Goal: Check status

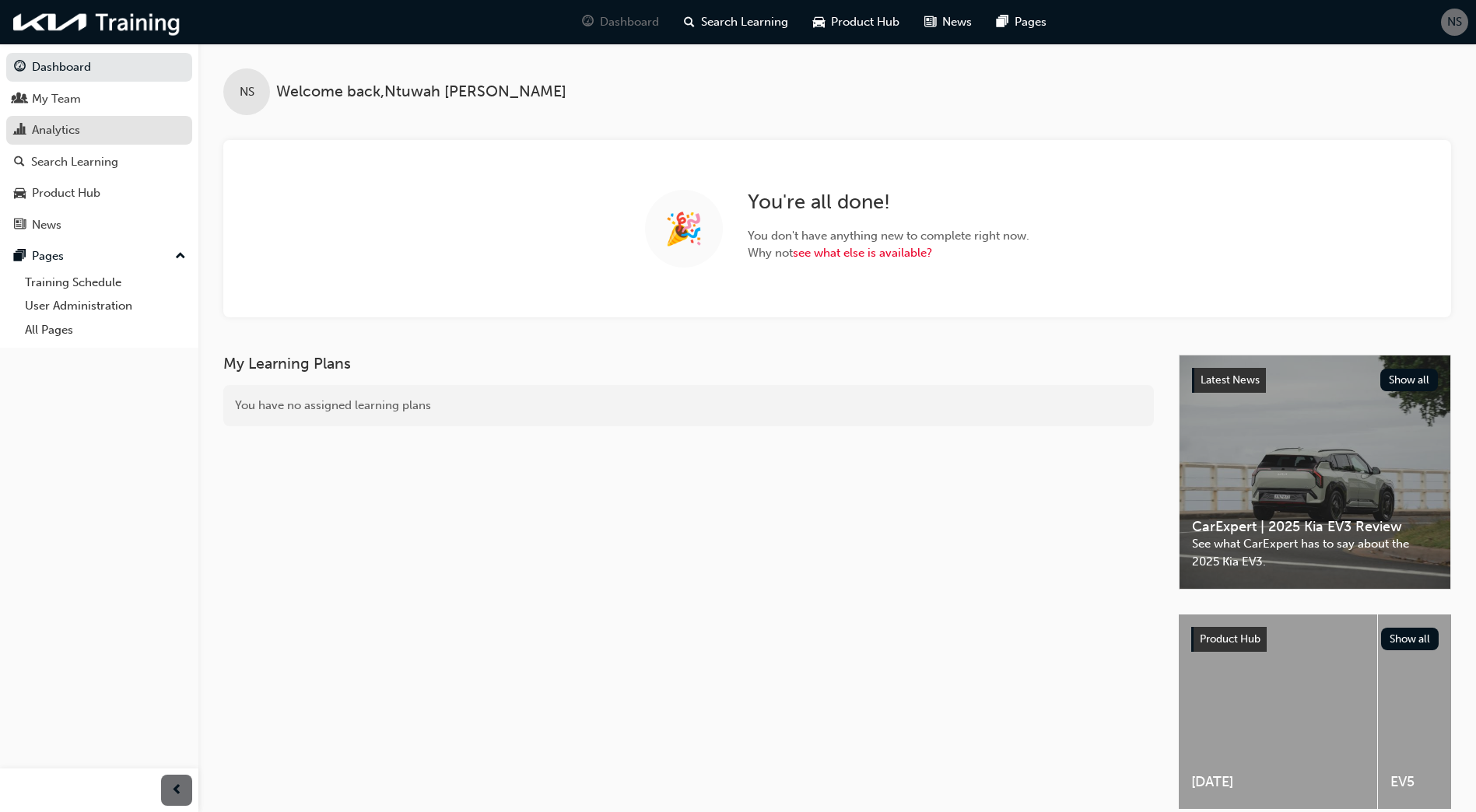
click at [115, 122] on div "Analytics" at bounding box center [99, 130] width 171 height 20
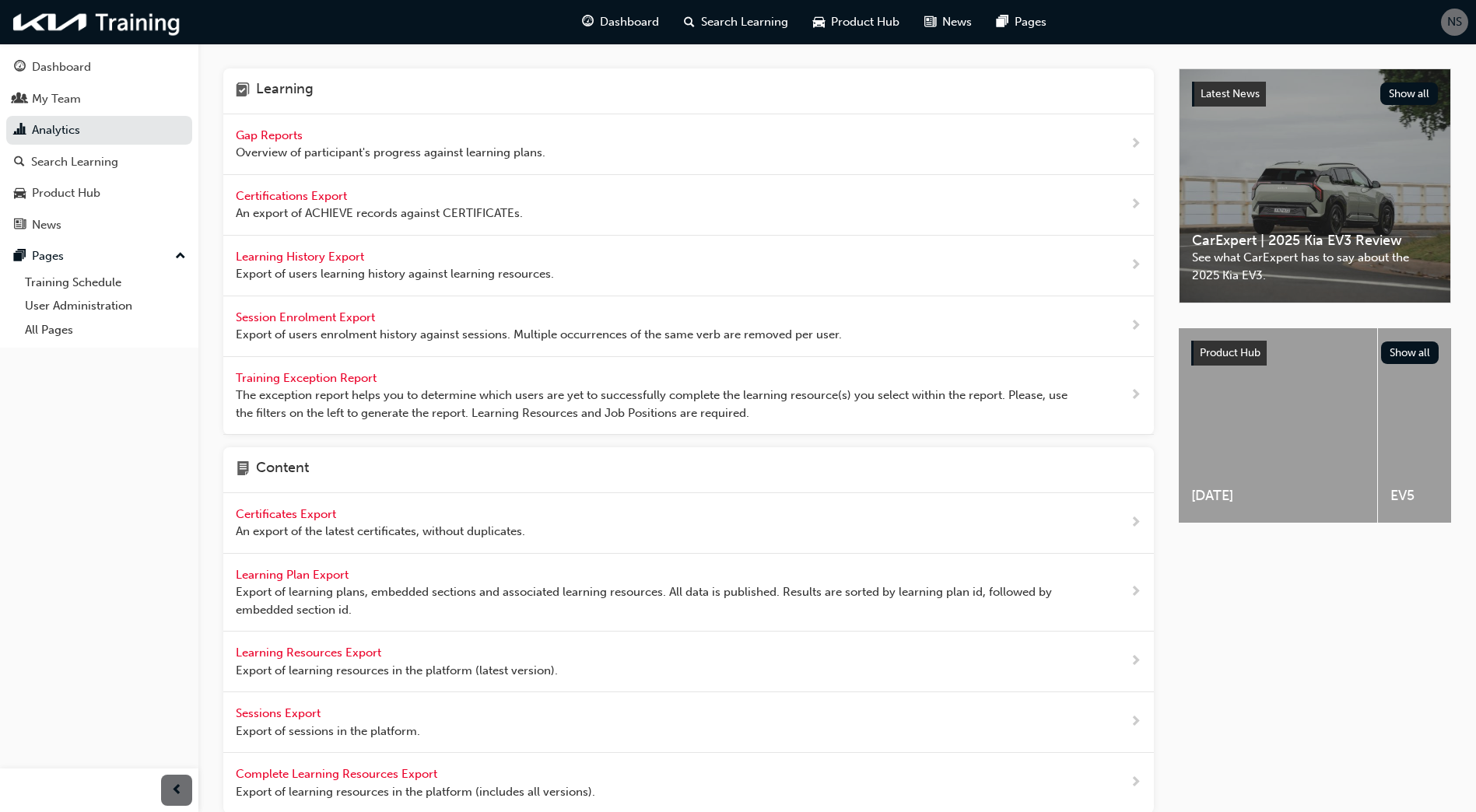
click at [283, 144] on div "Gap Reports Overview of participant's progress against learning plans." at bounding box center [391, 144] width 310 height 35
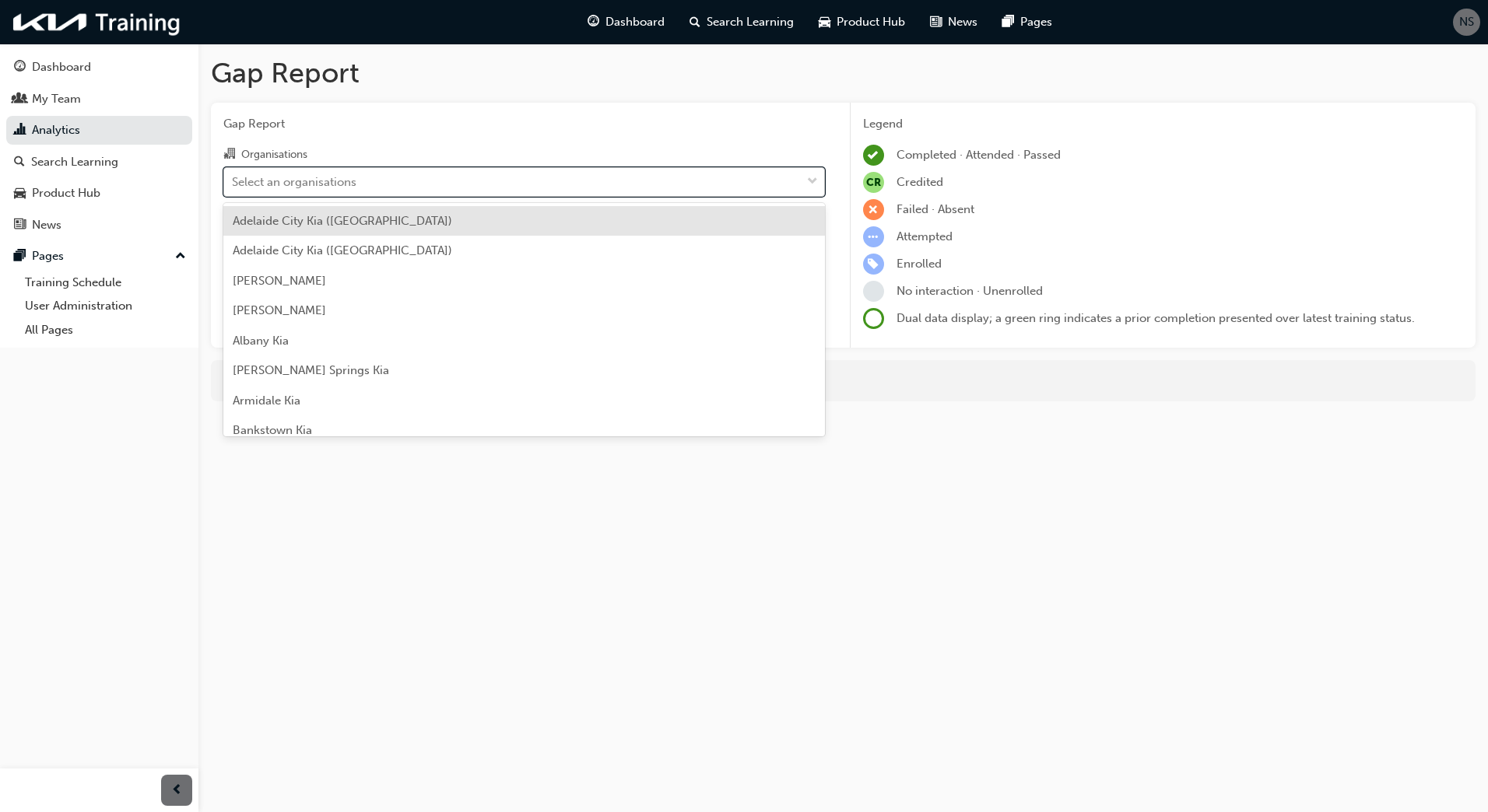
drag, startPoint x: 294, startPoint y: 177, endPoint x: 302, endPoint y: 210, distance: 34.0
click at [294, 178] on div "Select an organisations" at bounding box center [294, 182] width 125 height 18
click at [234, 178] on input "Organisations option [GEOGRAPHIC_DATA] ([GEOGRAPHIC_DATA]) focused, 1 of 156. 1…" at bounding box center [233, 180] width 2 height 13
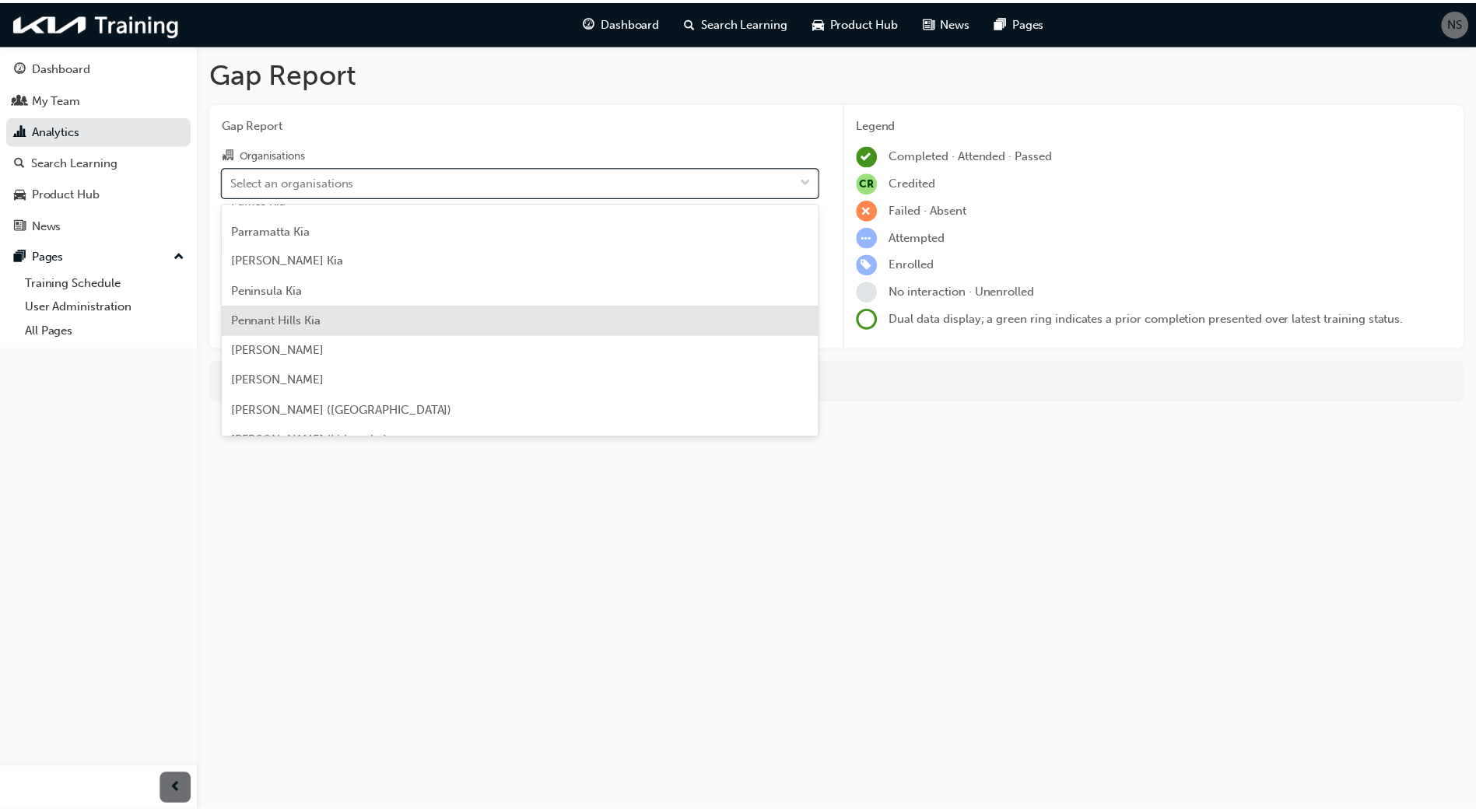
scroll to position [3190, 0]
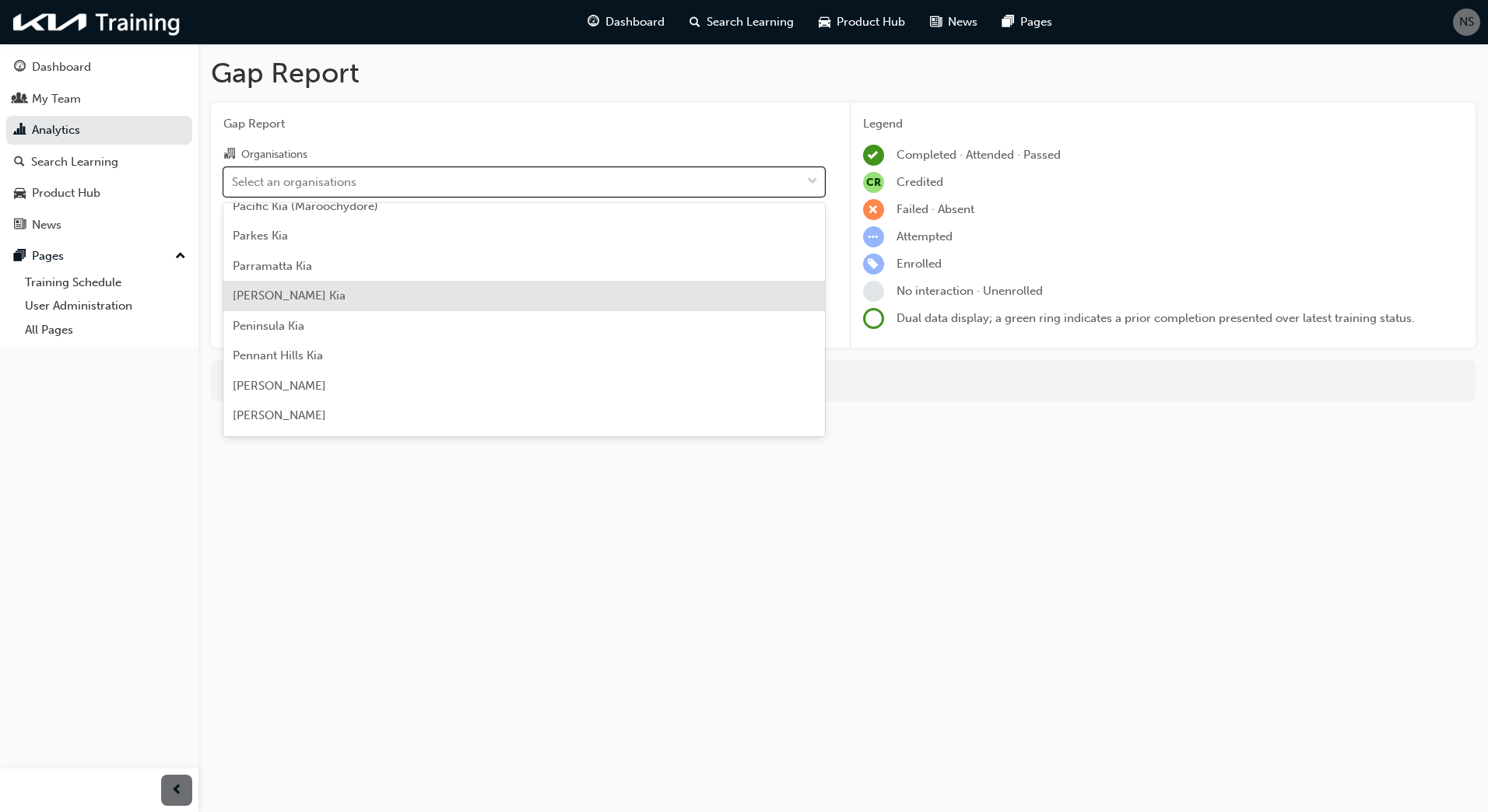
click at [335, 294] on div "[PERSON_NAME] Kia" at bounding box center [523, 295] width 601 height 30
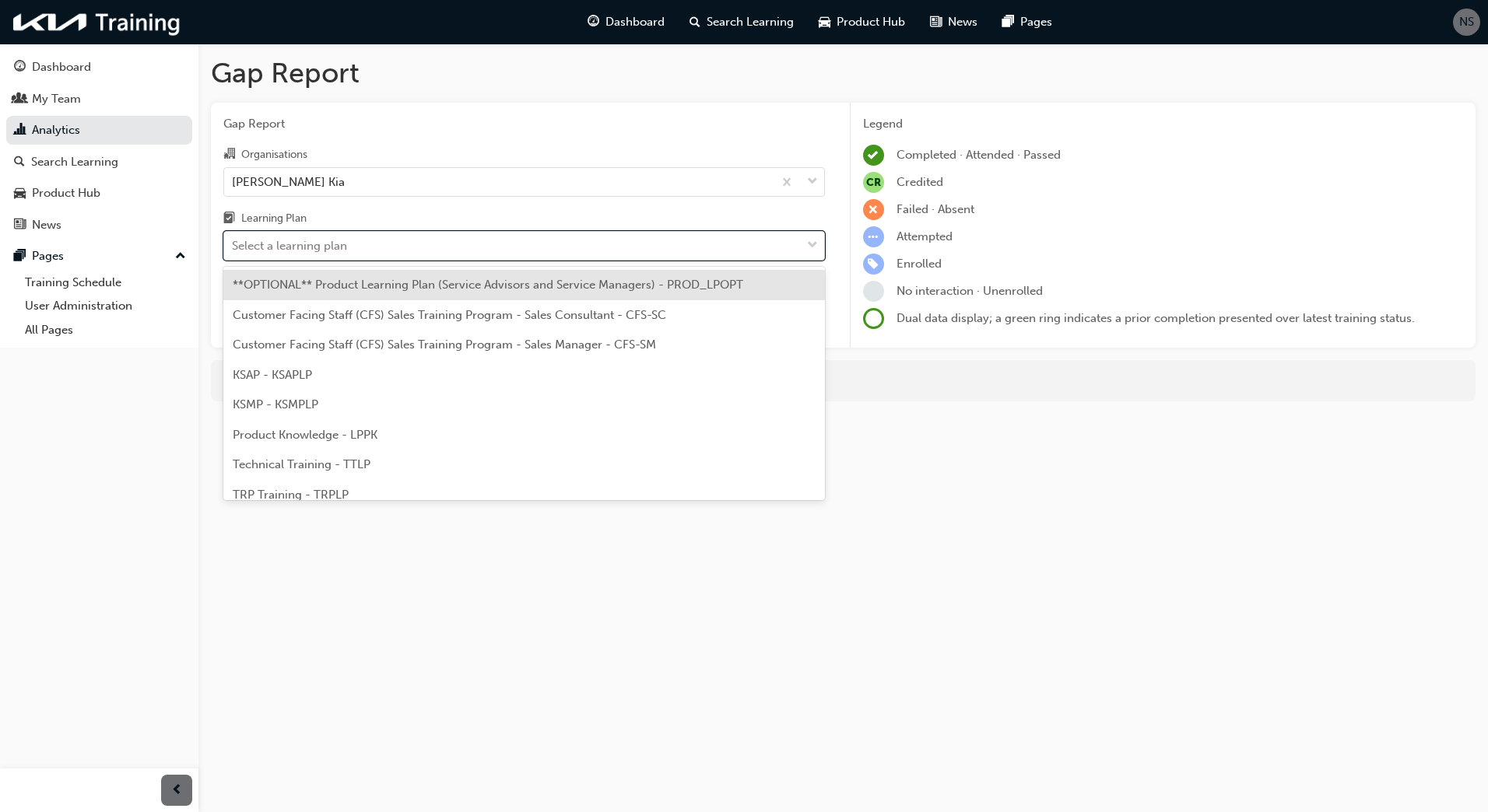
drag, startPoint x: 333, startPoint y: 245, endPoint x: 349, endPoint y: 269, distance: 28.8
click at [332, 245] on div "Select a learning plan" at bounding box center [290, 246] width 115 height 18
click at [234, 245] on input "Learning Plan option **OPTIONAL** Product Learning Plan (Service Advisors and S…" at bounding box center [233, 245] width 2 height 13
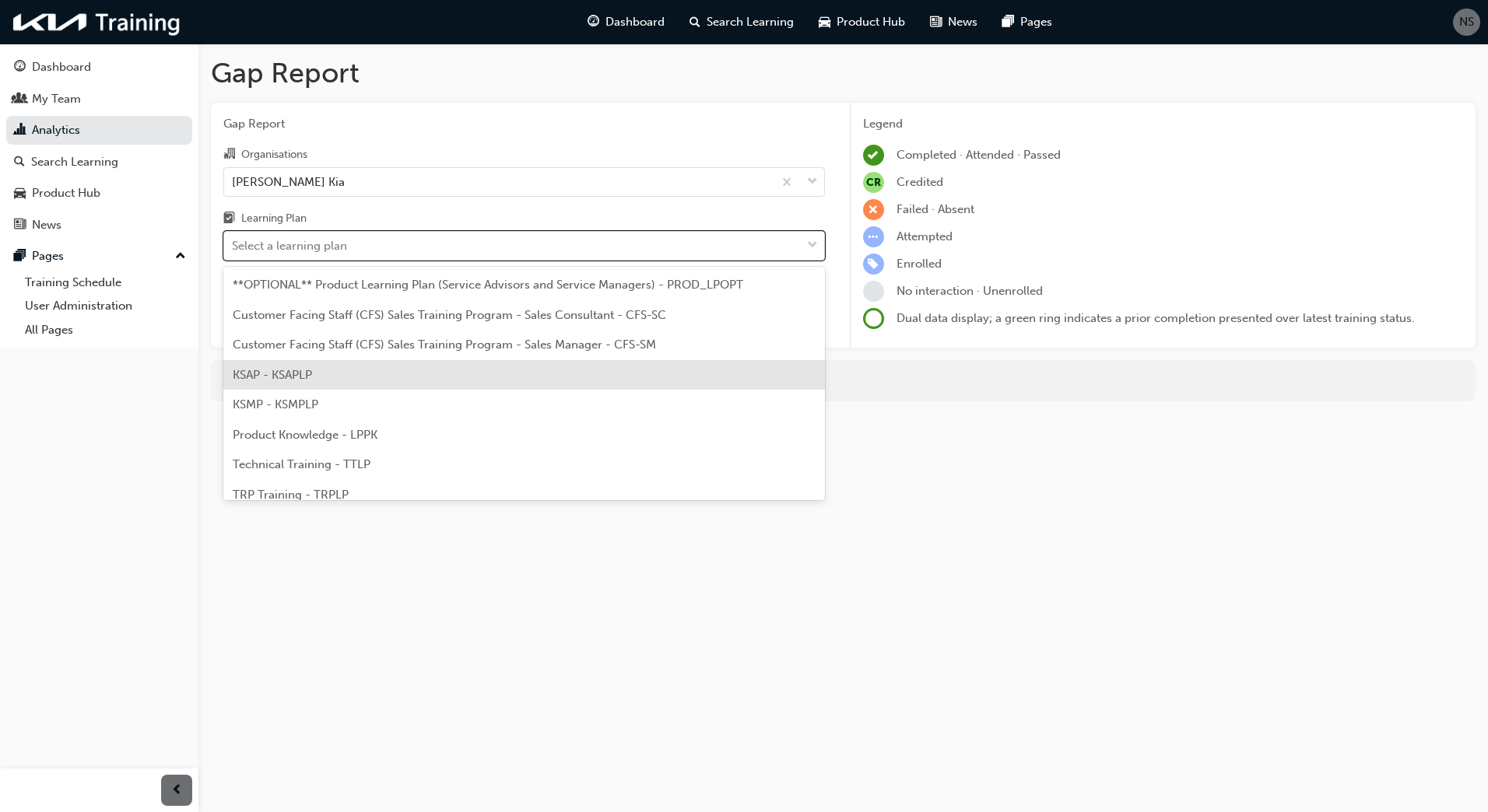
click at [338, 372] on div "KSAP - KSAPLP" at bounding box center [523, 375] width 601 height 30
